Goal: Transaction & Acquisition: Download file/media

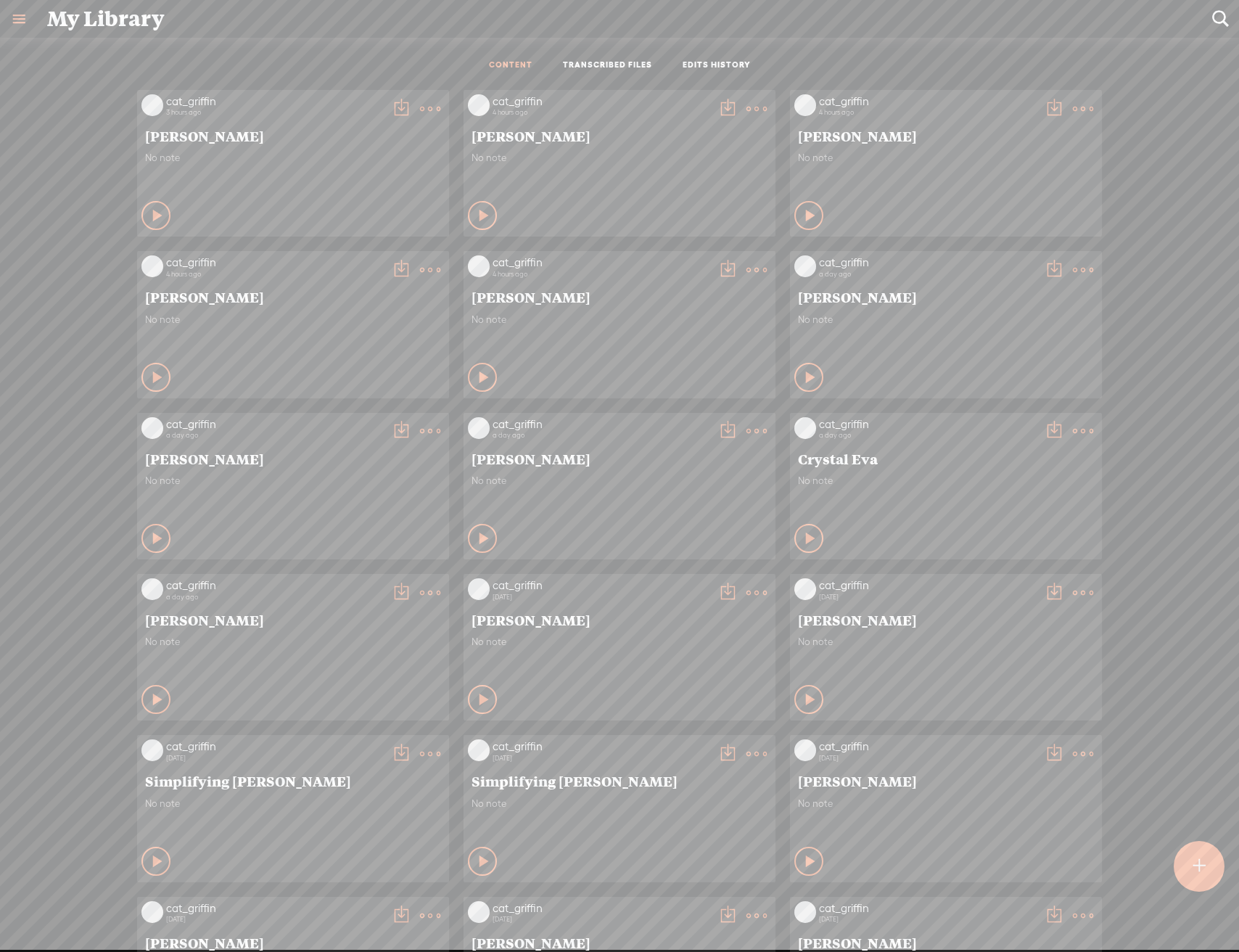
click at [434, 100] on div "cat_griffin 3 hours ago [PERSON_NAME] No note Play Content" at bounding box center [293, 163] width 312 height 146
click at [425, 102] on t at bounding box center [430, 108] width 20 height 20
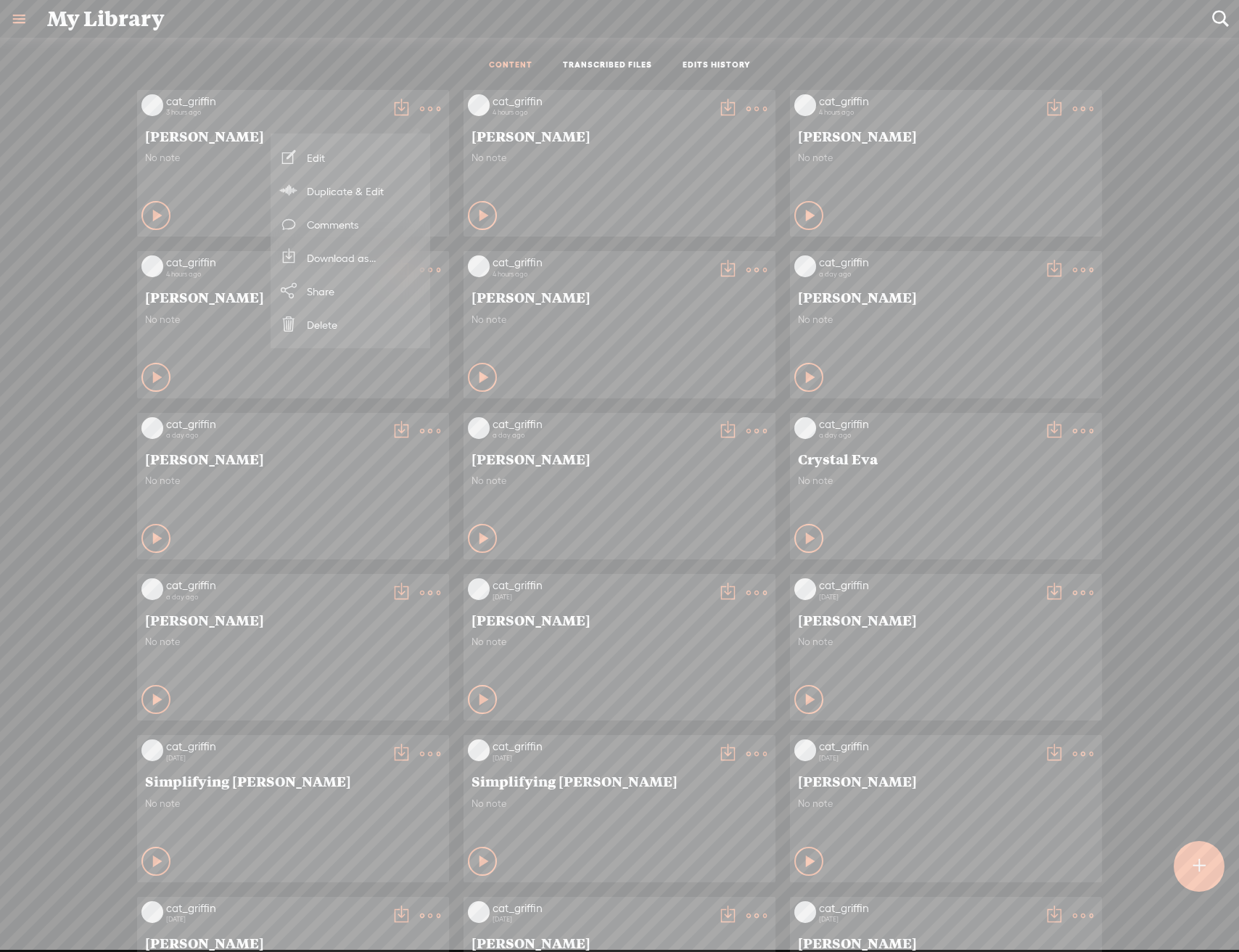
click at [361, 263] on link "Download as..." at bounding box center [350, 257] width 145 height 33
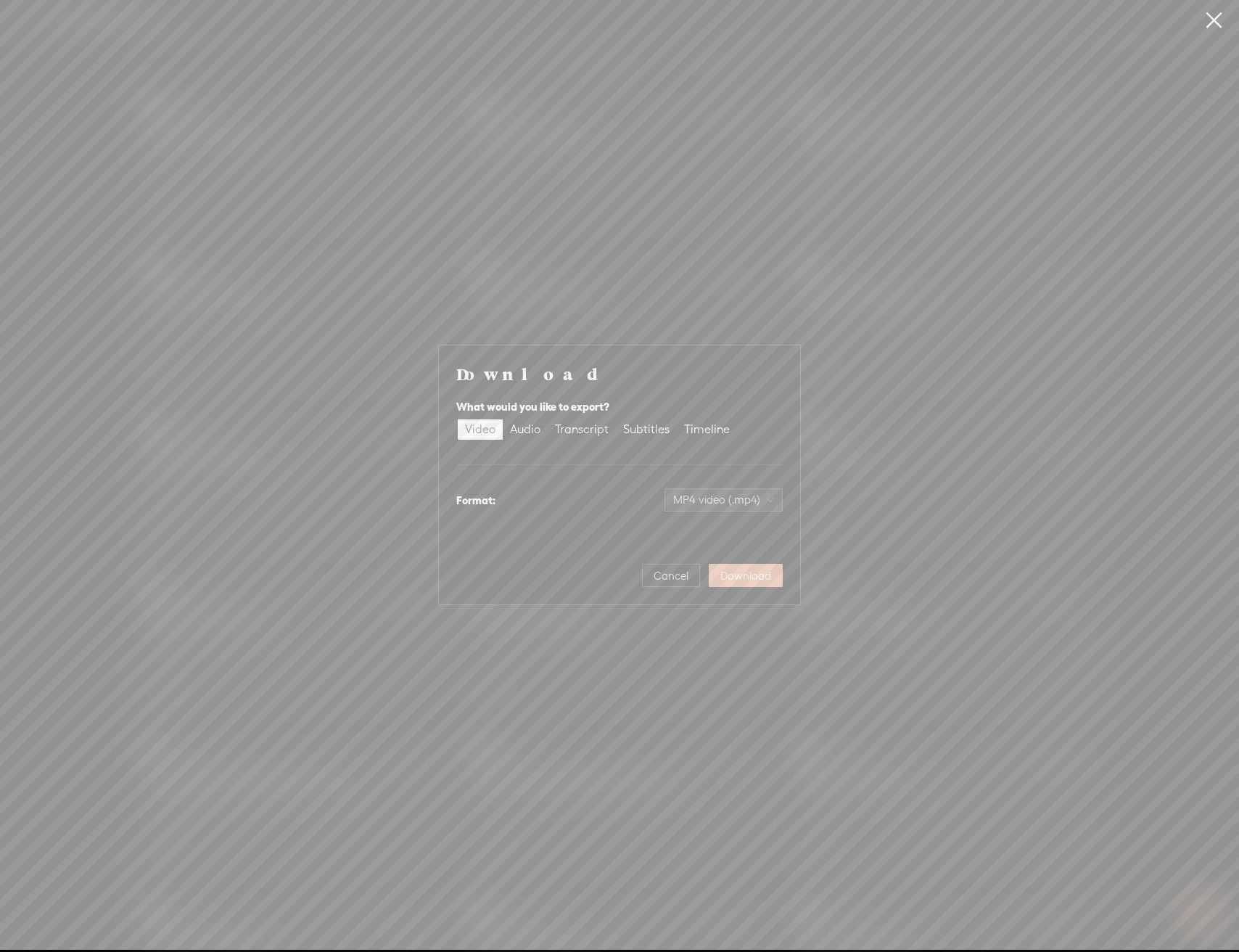
click at [733, 570] on span "Download" at bounding box center [746, 576] width 51 height 15
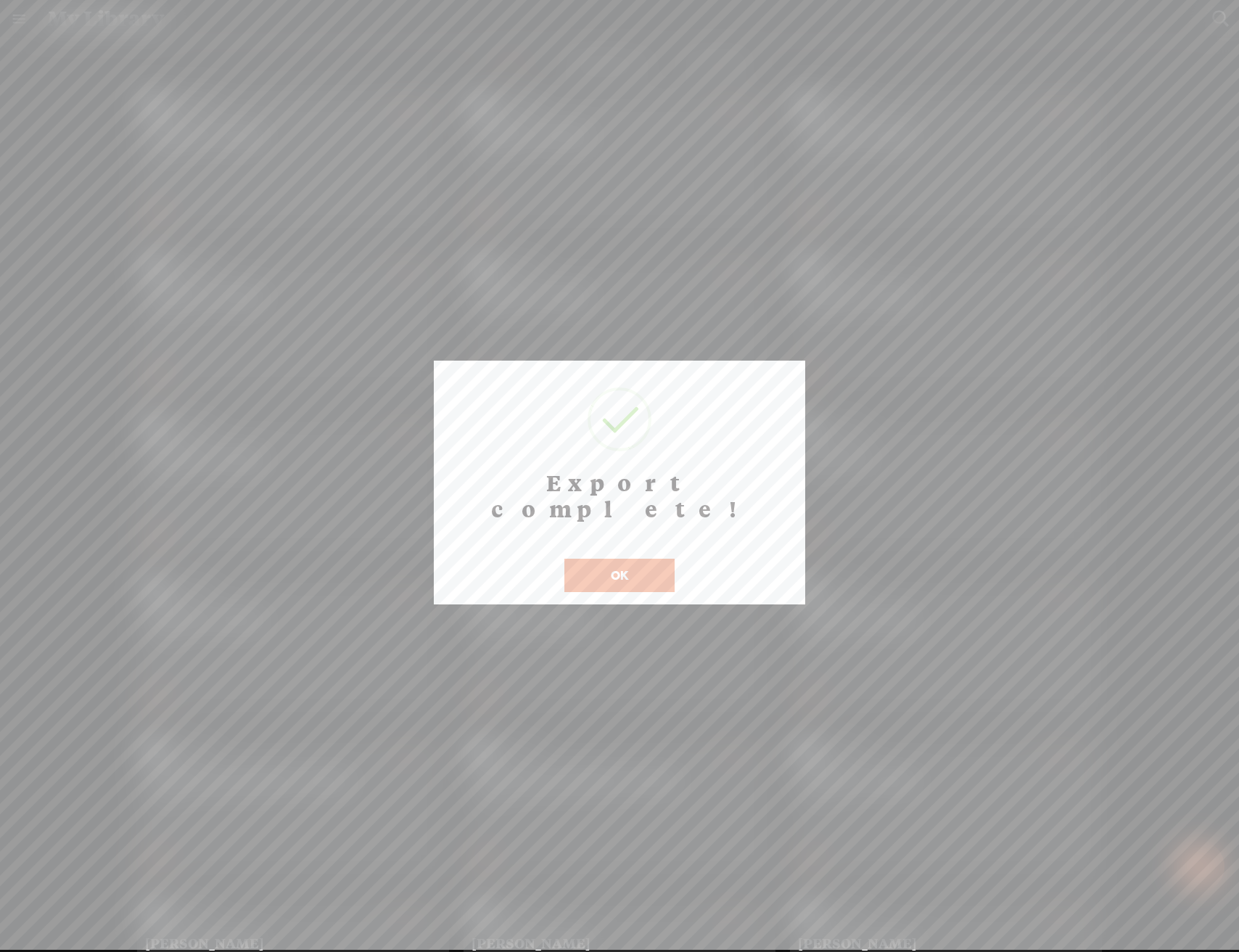
click at [649, 560] on button "OK" at bounding box center [619, 575] width 110 height 33
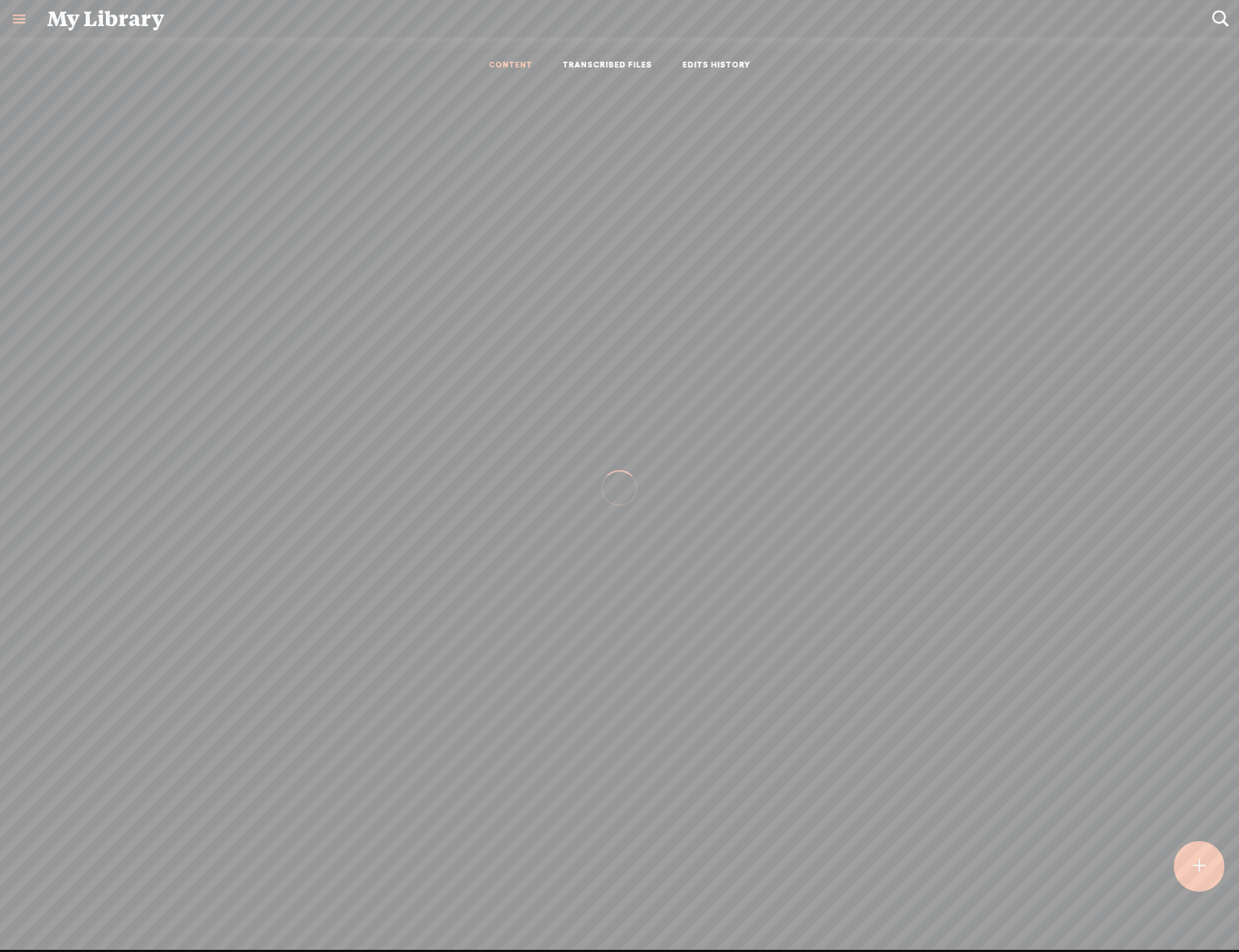
scroll to position [1, 0]
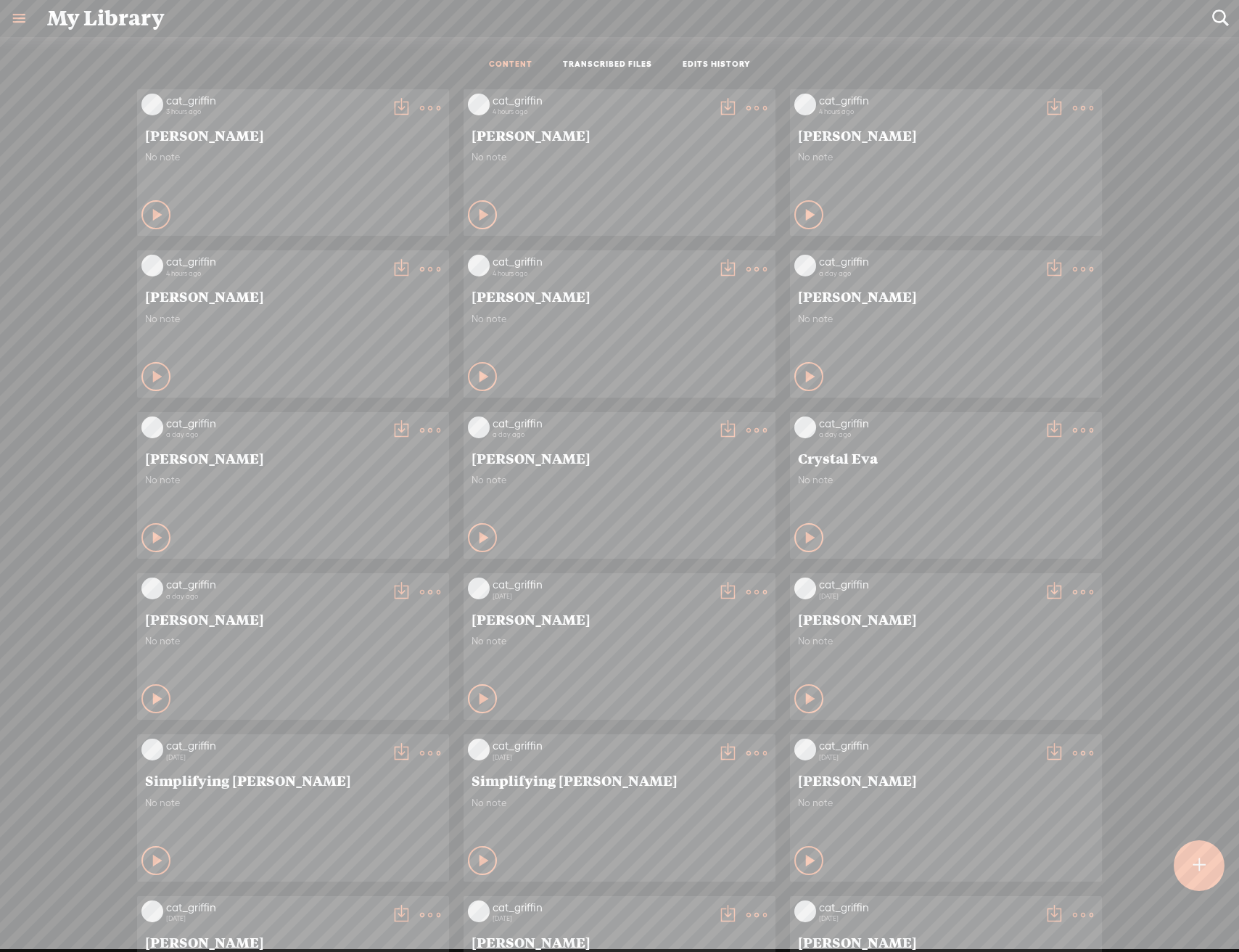
click at [747, 104] on t at bounding box center [756, 107] width 20 height 20
click at [700, 262] on link "Download as..." at bounding box center [677, 256] width 145 height 33
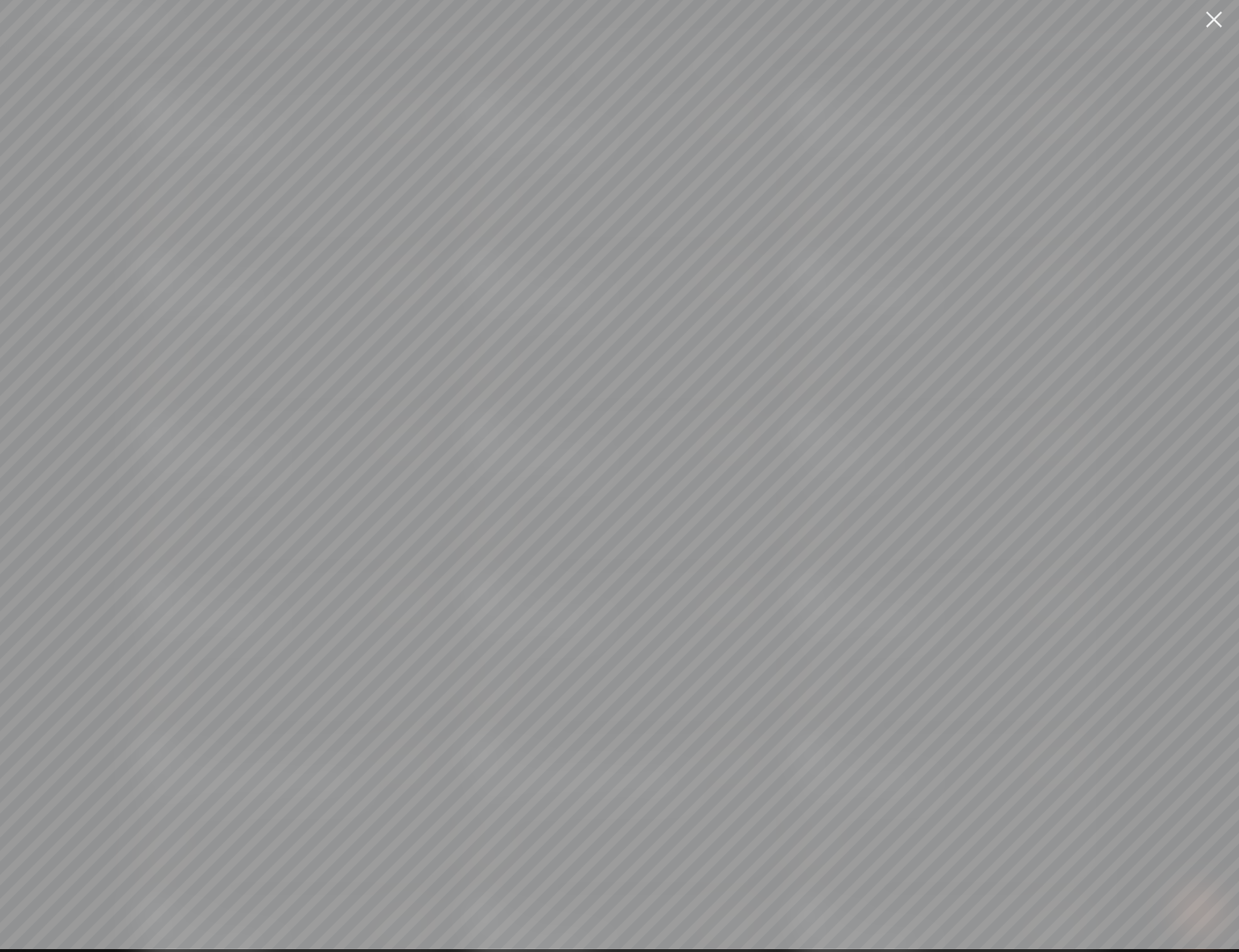
scroll to position [0, 0]
click at [750, 581] on span "Download" at bounding box center [746, 576] width 51 height 15
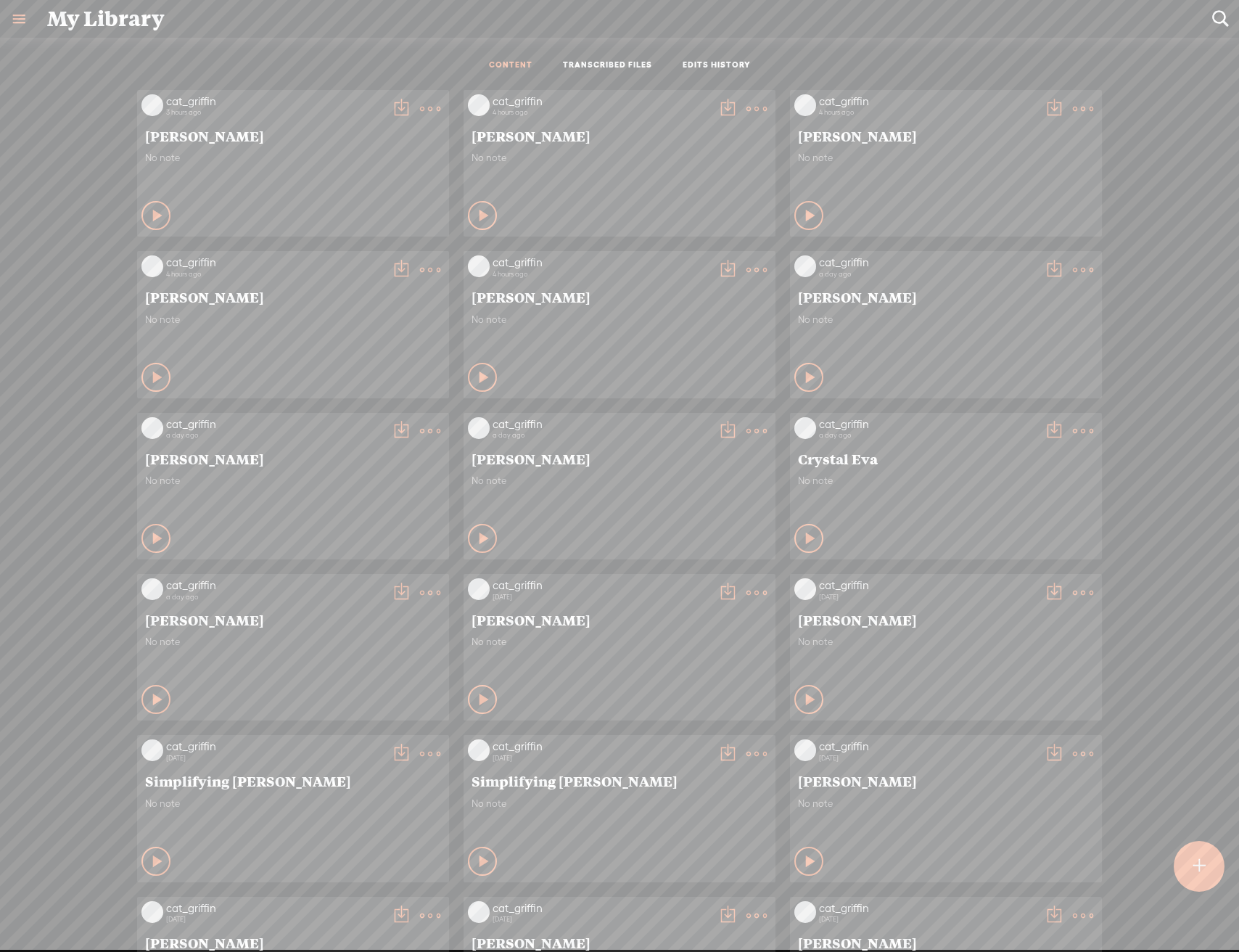
scroll to position [1, 0]
click at [1076, 109] on t at bounding box center [1083, 107] width 20 height 20
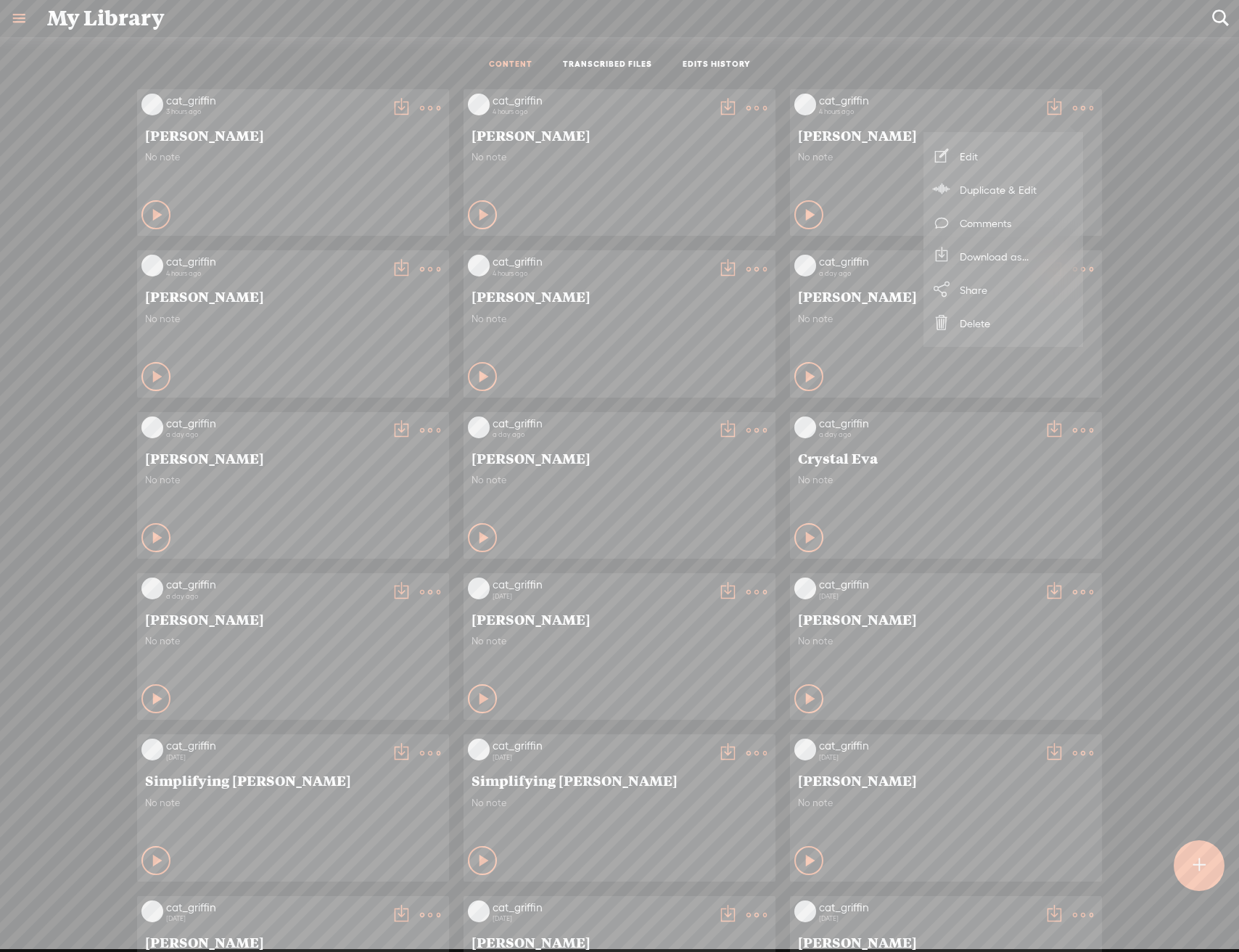
click at [1029, 262] on link "Download as..." at bounding box center [1003, 256] width 145 height 33
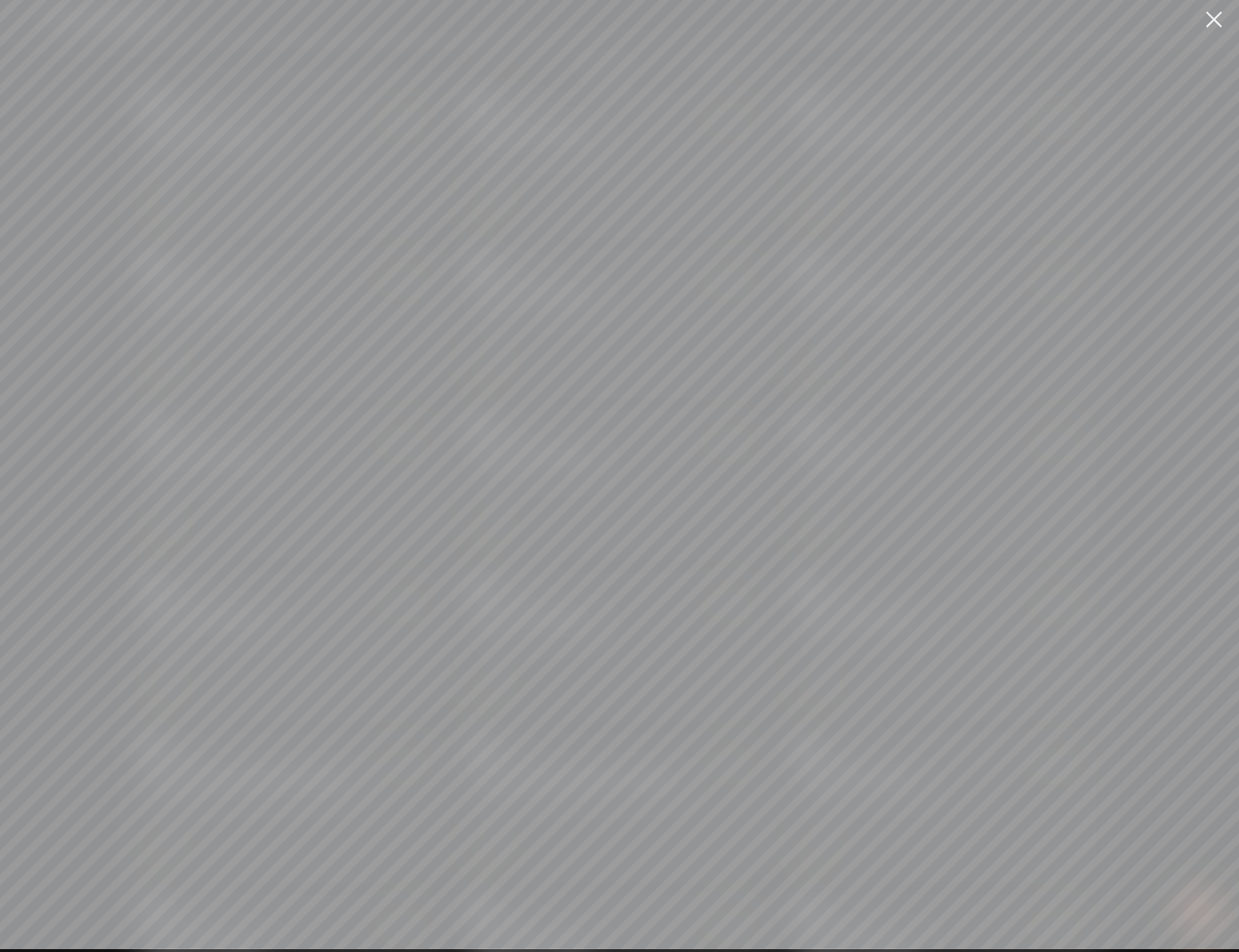
scroll to position [0, 0]
click at [728, 569] on span "Download" at bounding box center [746, 576] width 51 height 15
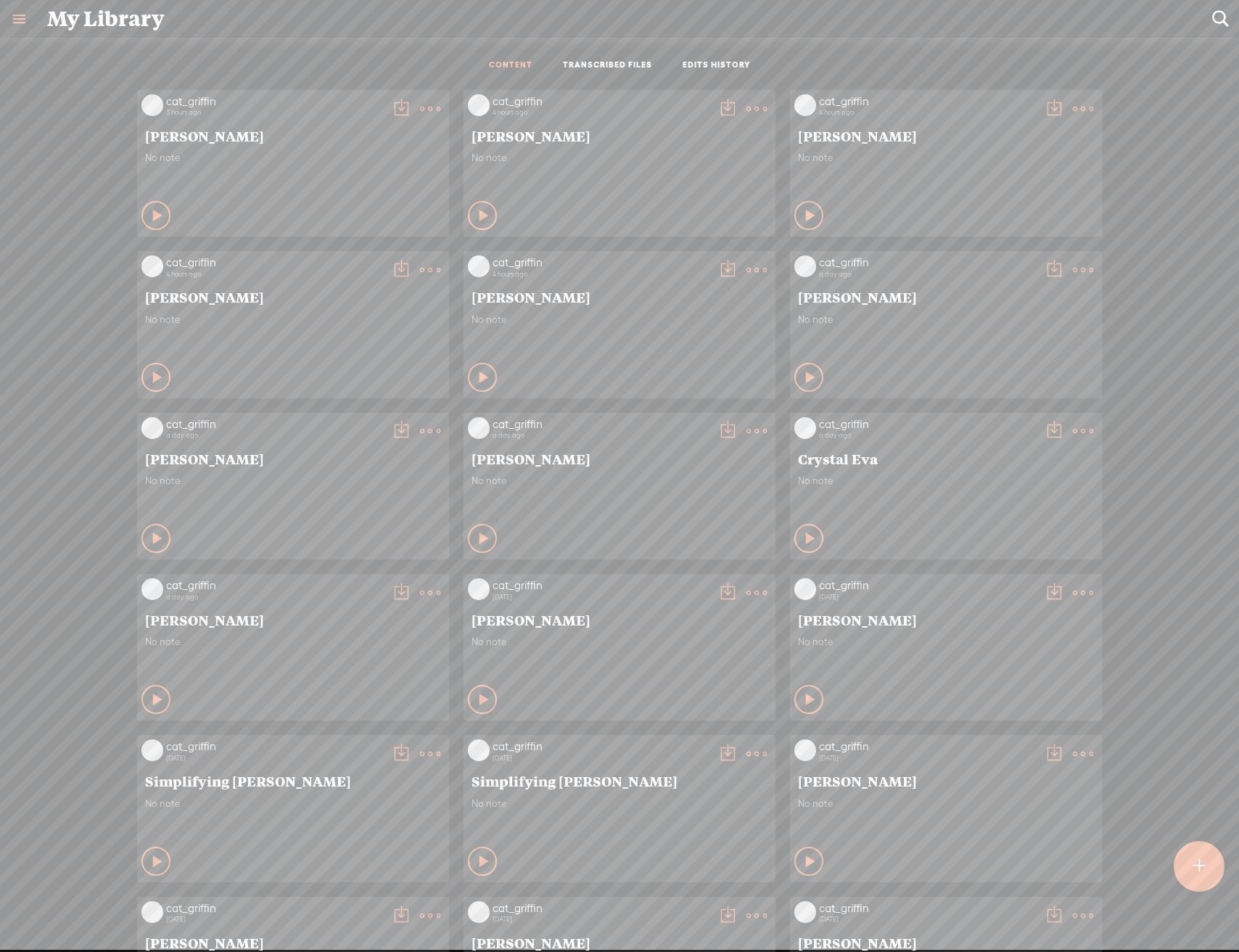
click at [420, 268] on t at bounding box center [430, 270] width 20 height 20
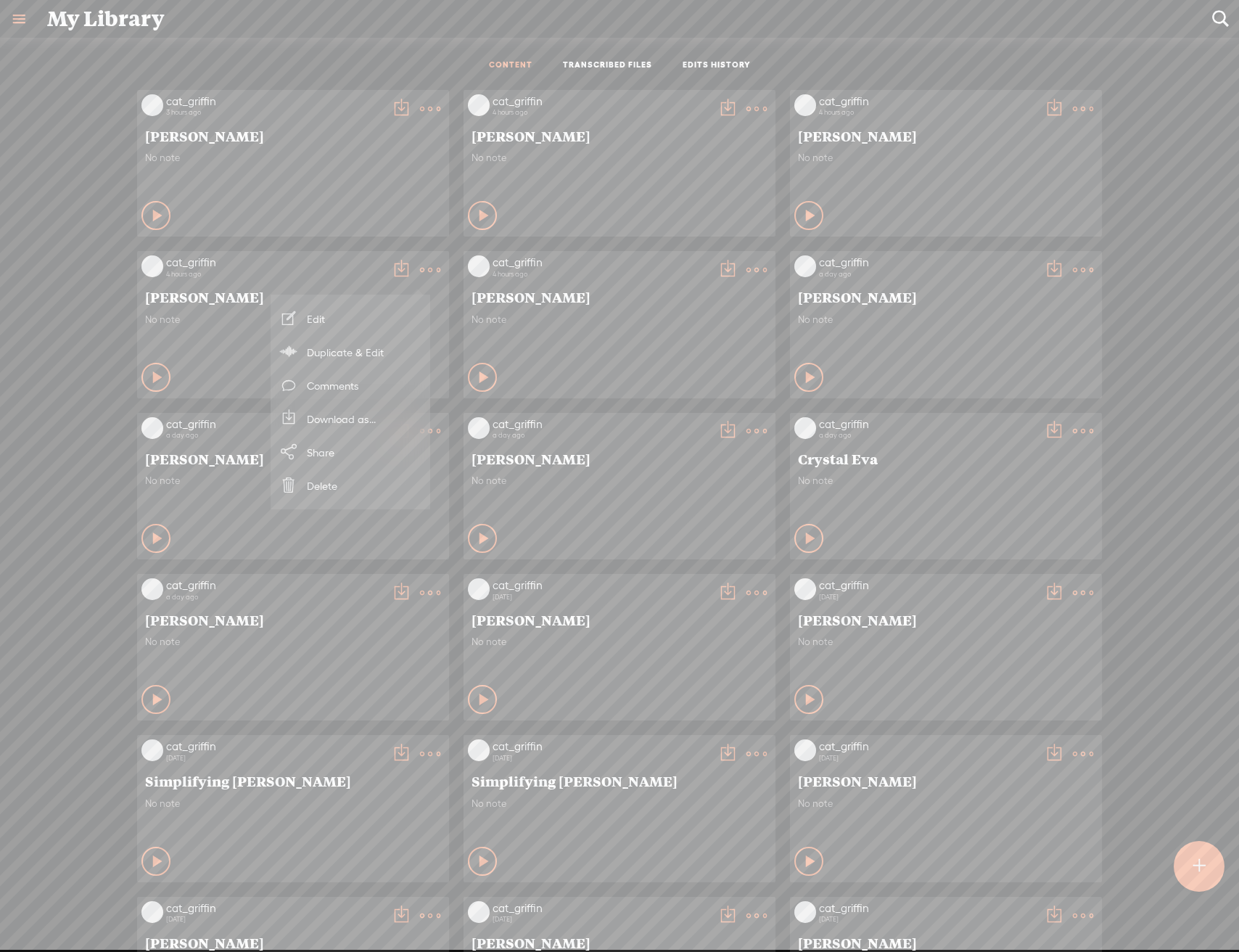
click at [372, 420] on link "Download as..." at bounding box center [350, 418] width 145 height 33
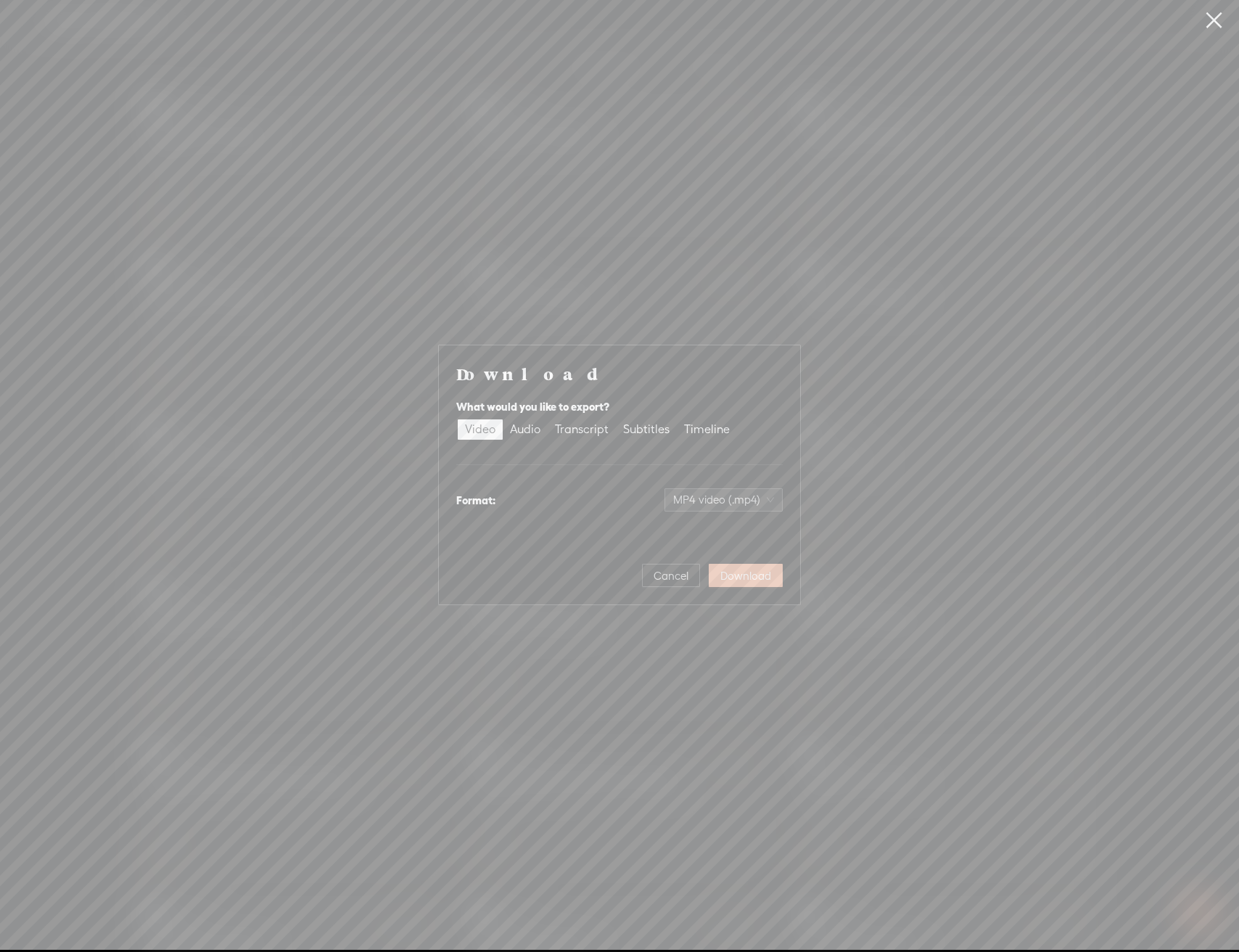
click at [765, 574] on span "Download" at bounding box center [746, 576] width 51 height 15
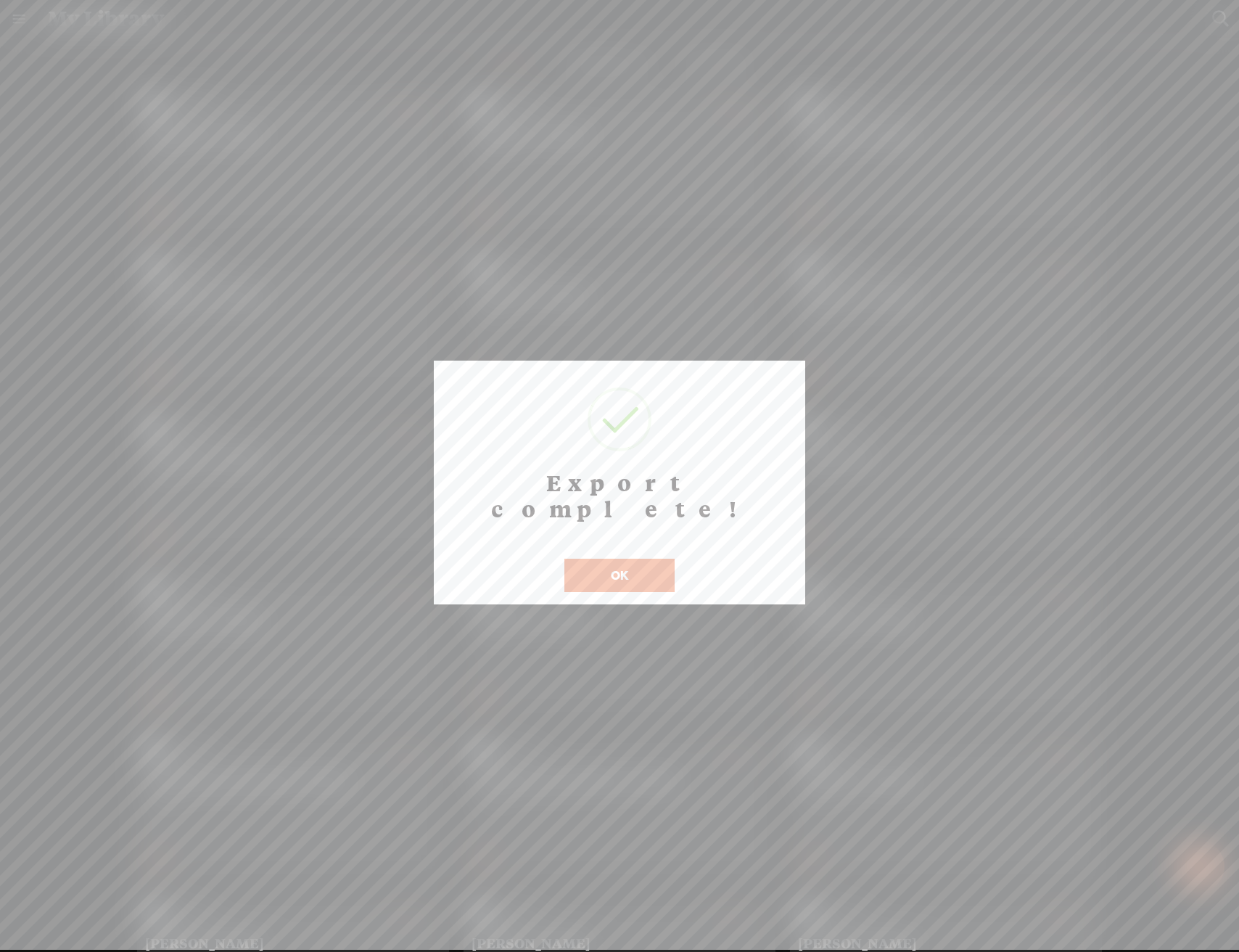
click at [626, 558] on button "OK" at bounding box center [619, 575] width 110 height 33
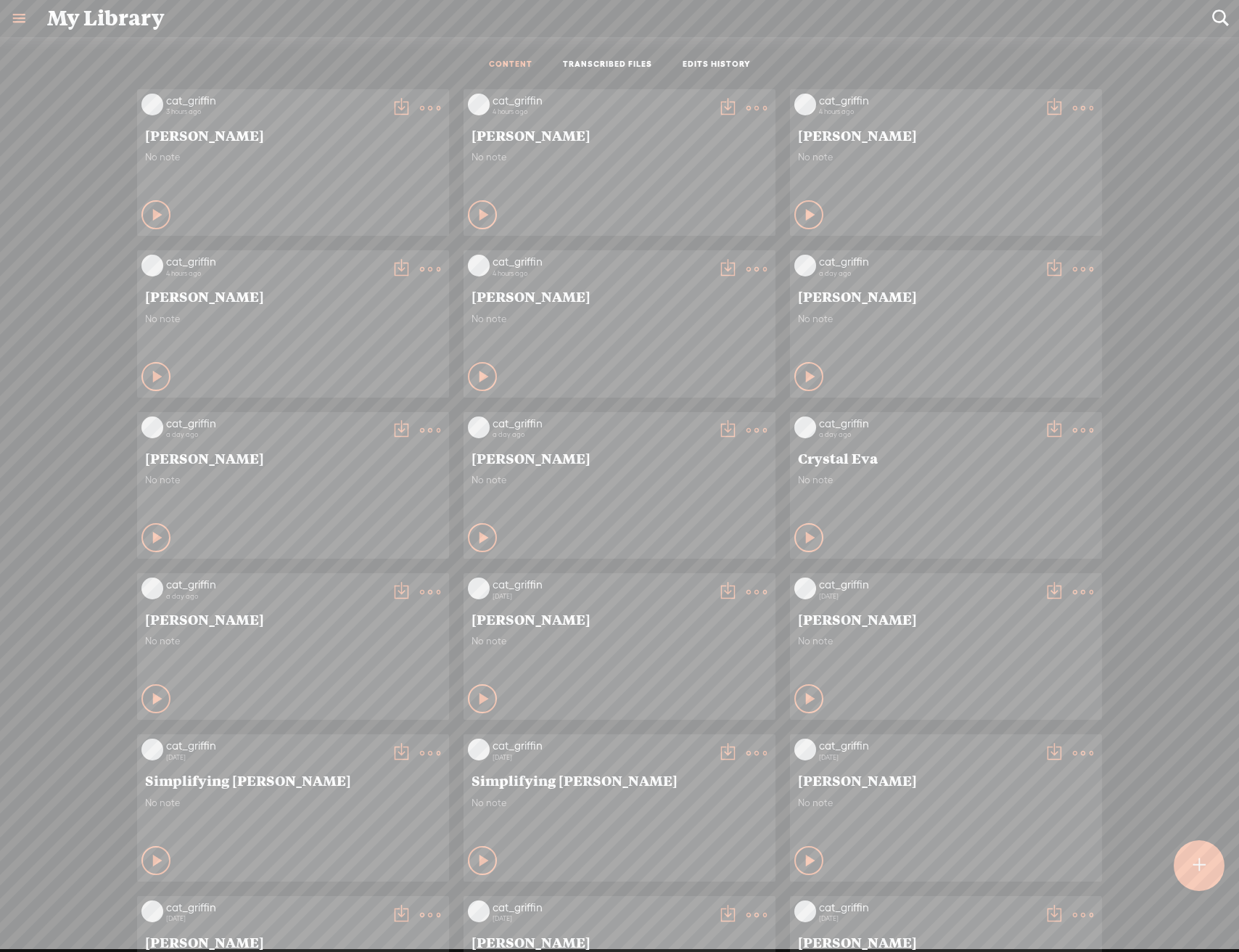
scroll to position [1, 0]
click at [747, 266] on t at bounding box center [756, 269] width 20 height 20
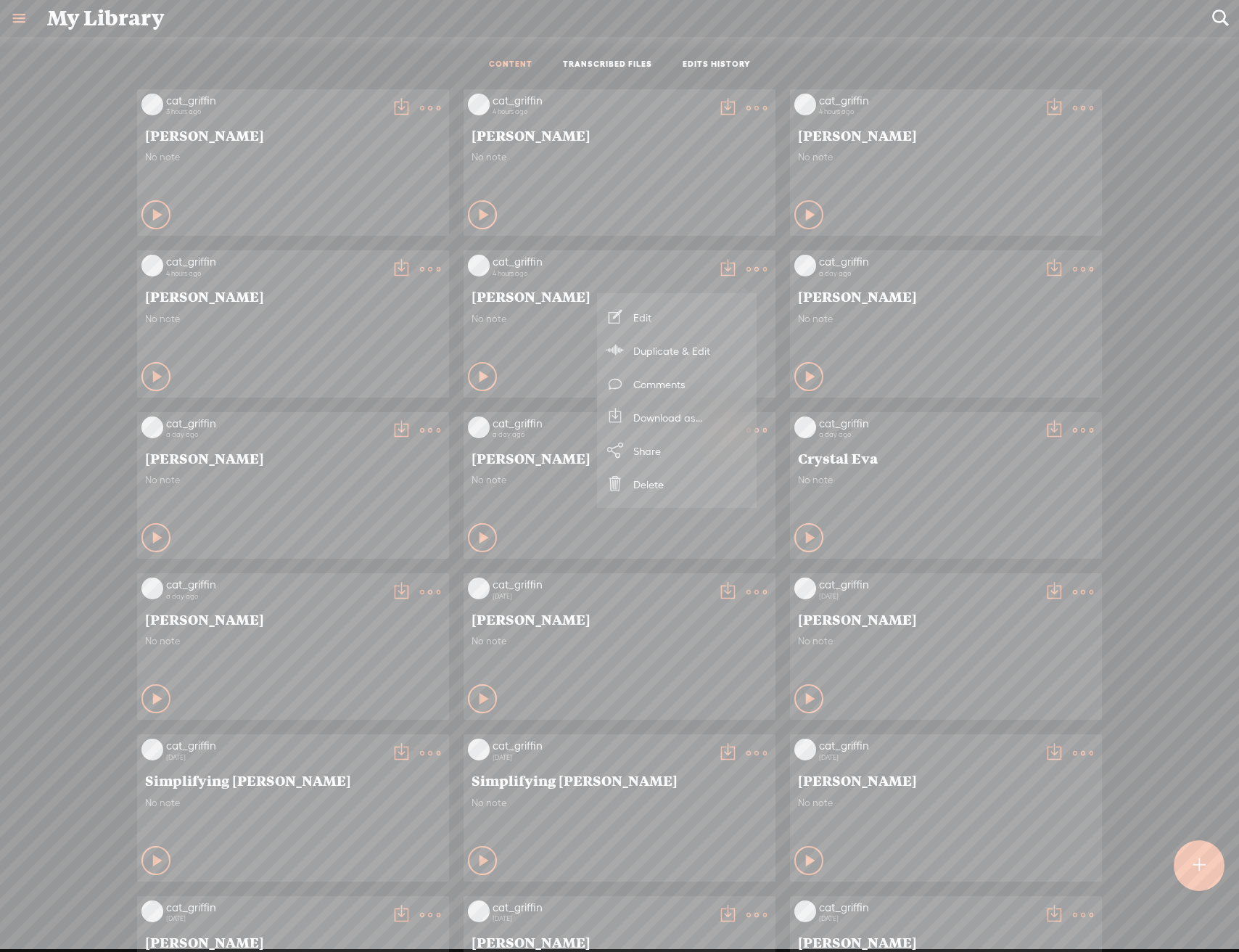
click at [722, 423] on link "Download as..." at bounding box center [677, 417] width 145 height 33
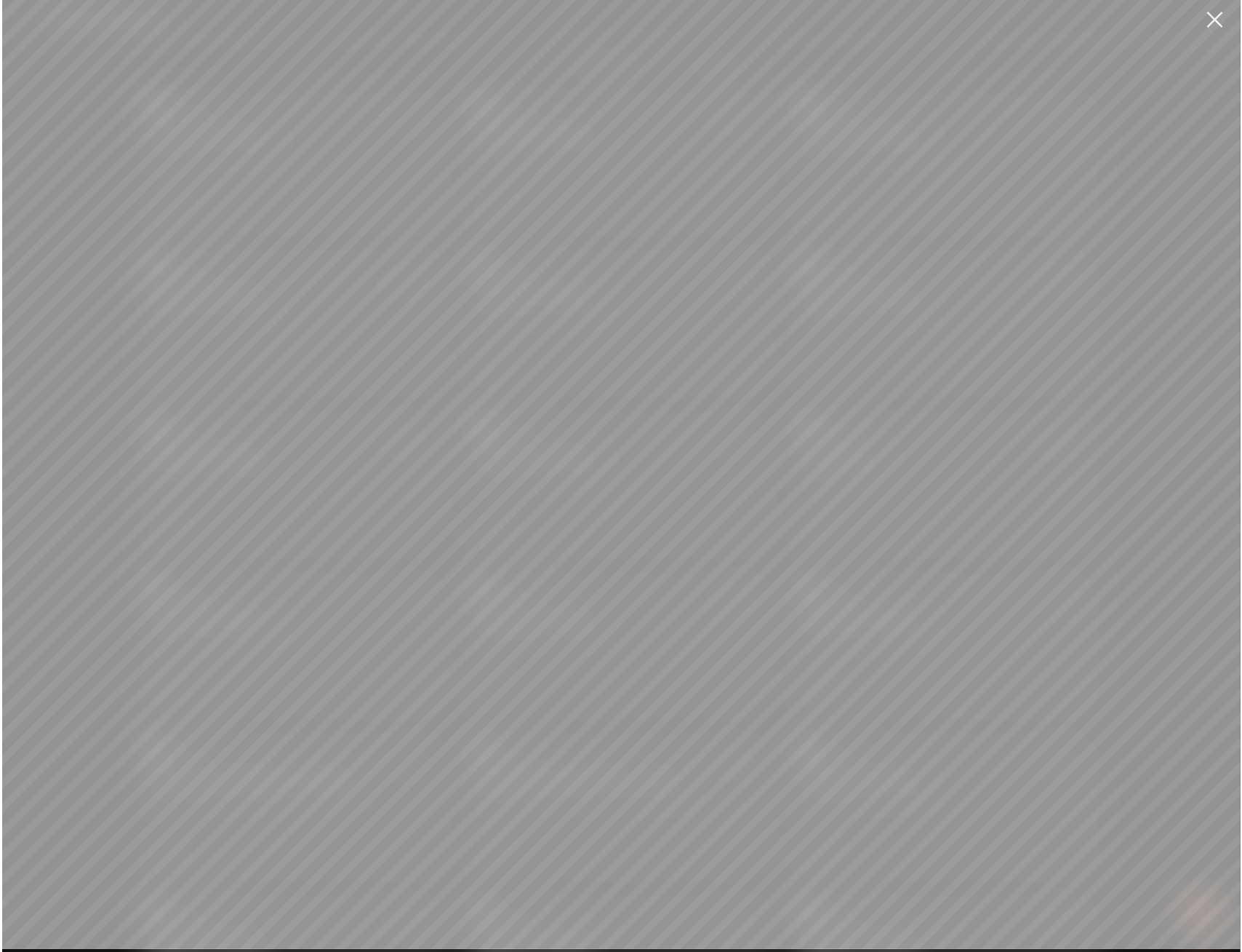
scroll to position [0, 0]
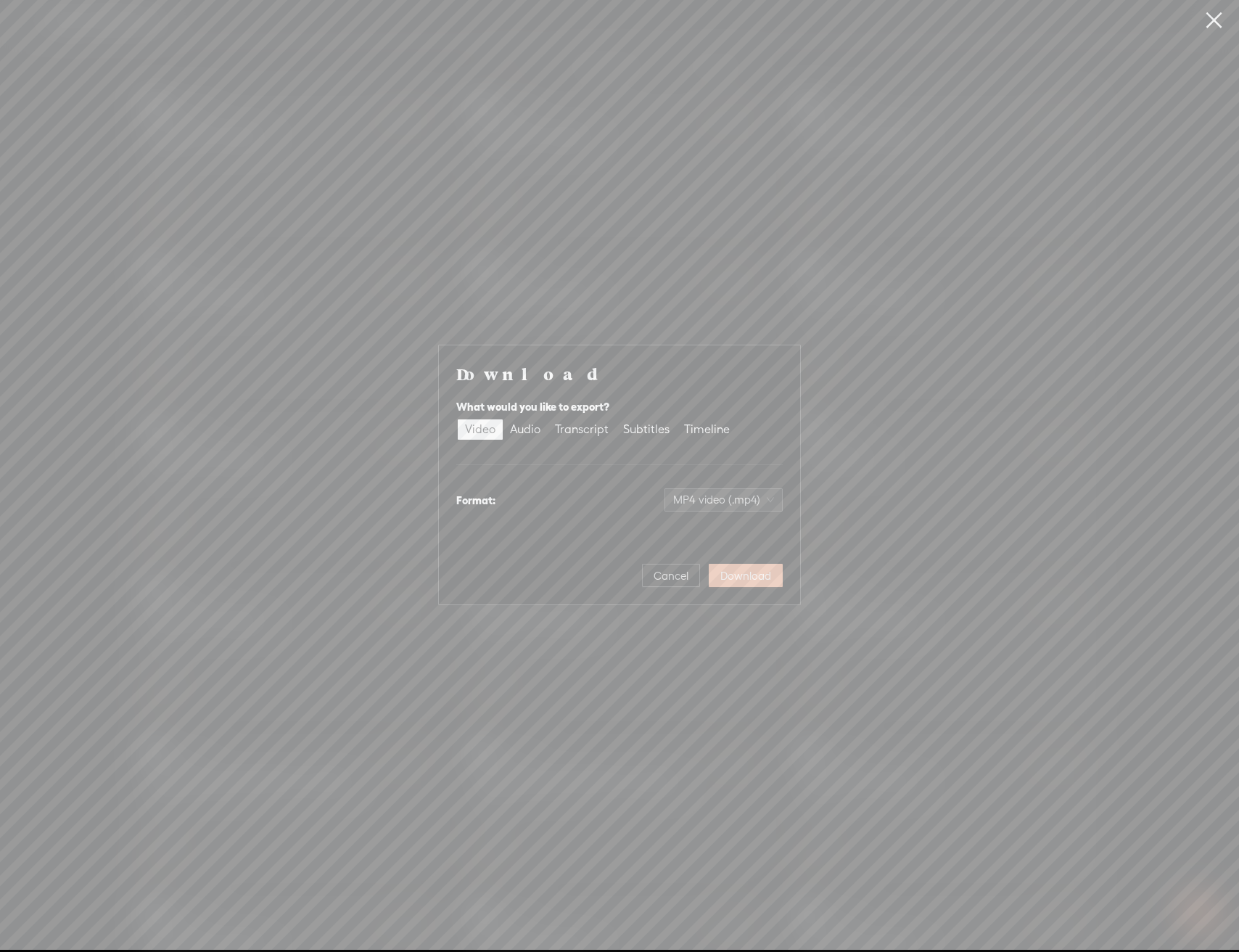
click at [762, 564] on button "Download" at bounding box center [746, 575] width 74 height 23
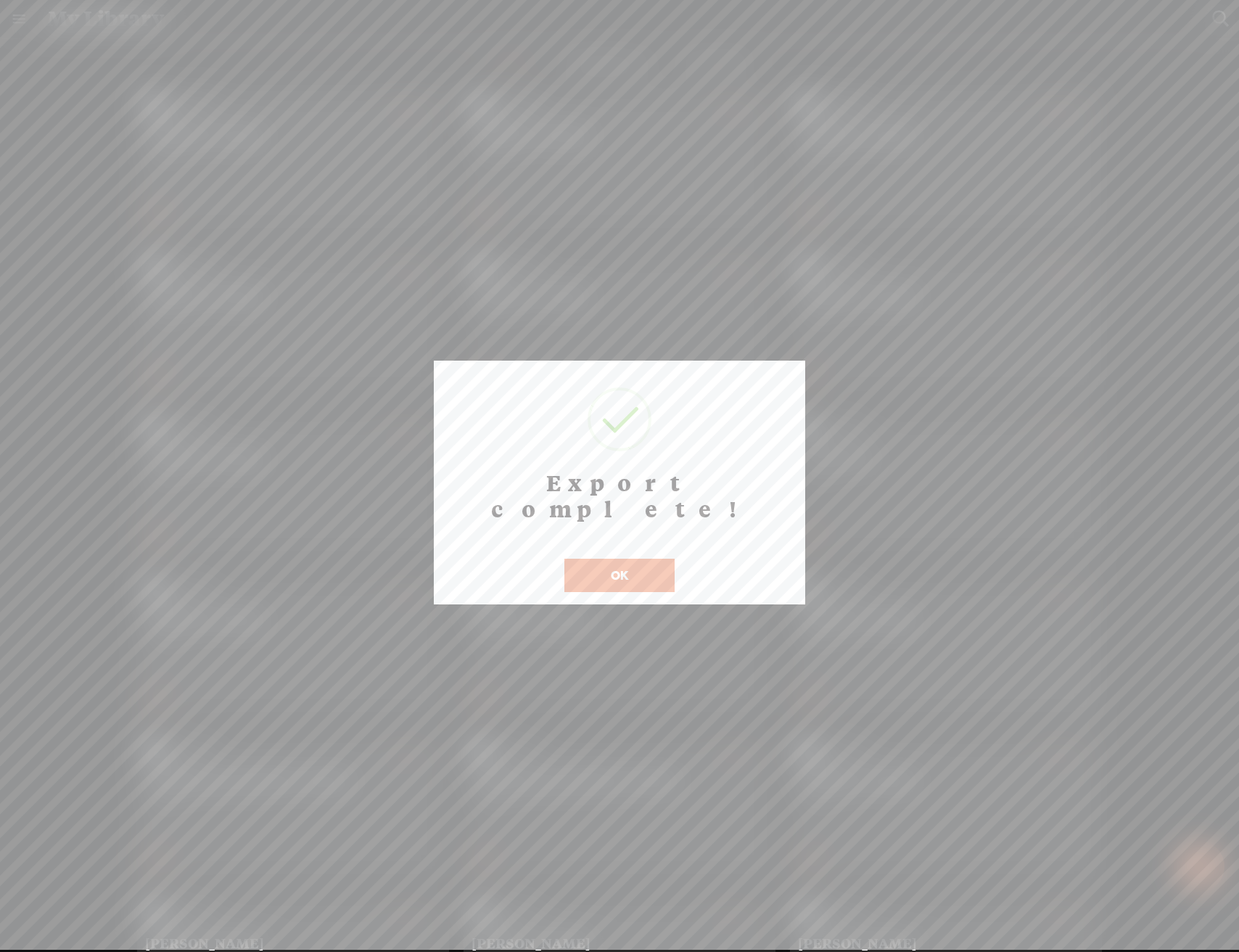
click at [614, 558] on button "OK" at bounding box center [619, 575] width 110 height 33
